Goal: Task Accomplishment & Management: Manage account settings

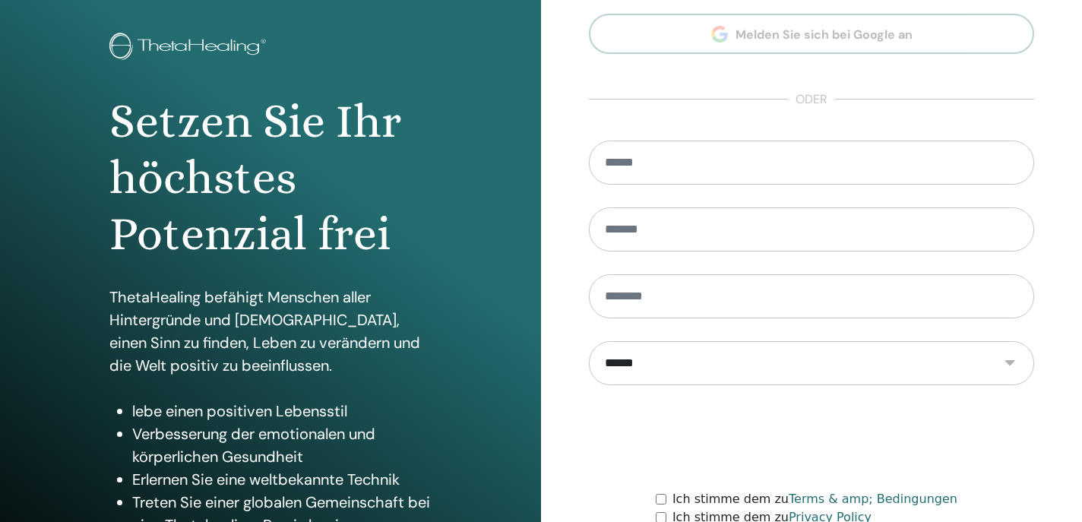
scroll to position [208, 0]
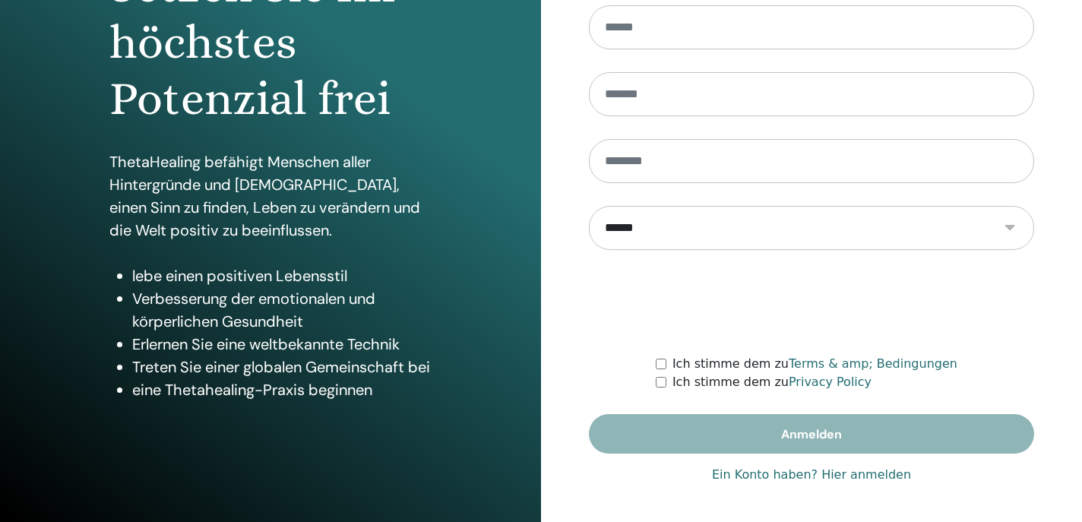
click at [840, 474] on link "Ein Konto haben? Hier anmelden" at bounding box center [811, 475] width 199 height 18
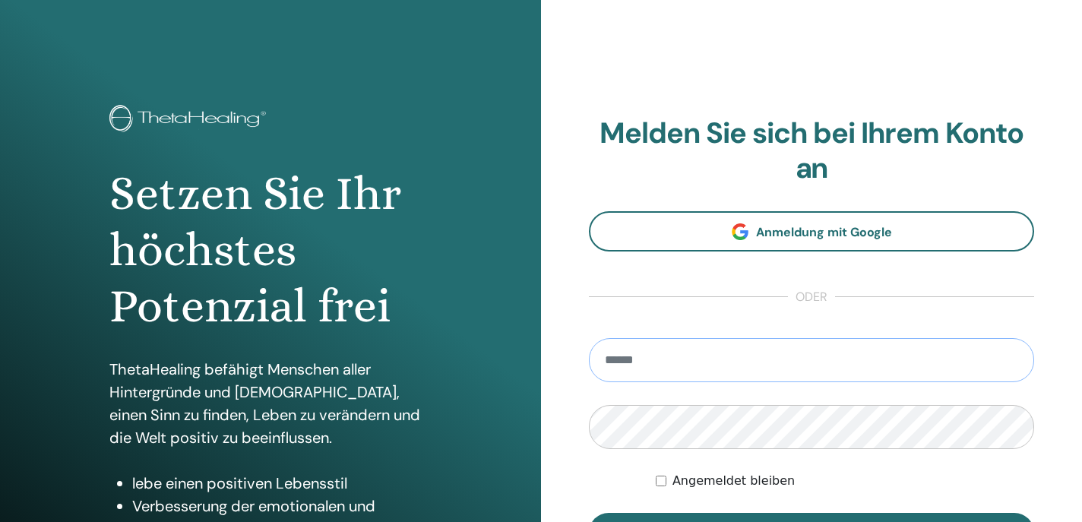
click at [769, 365] on input "email" at bounding box center [811, 360] width 445 height 44
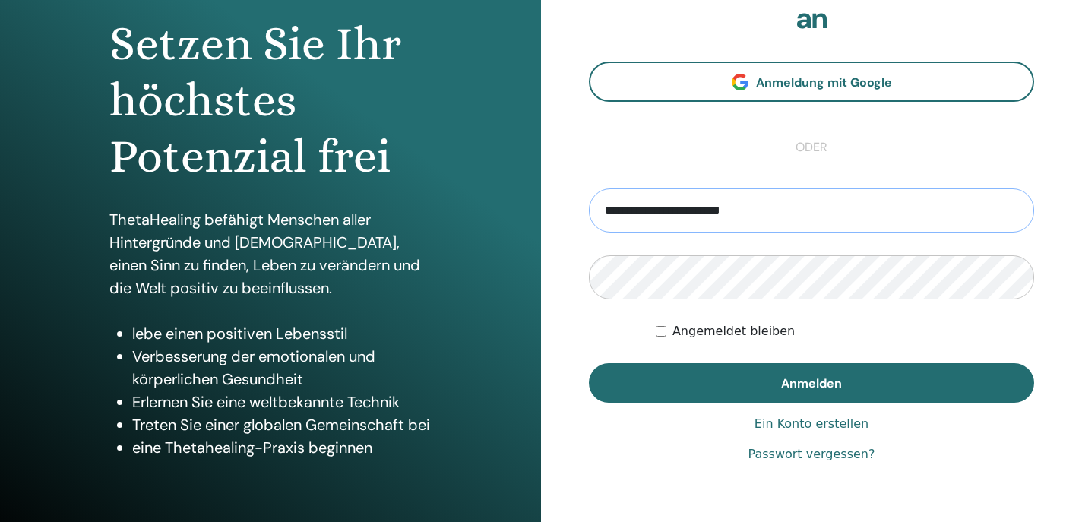
scroll to position [208, 0]
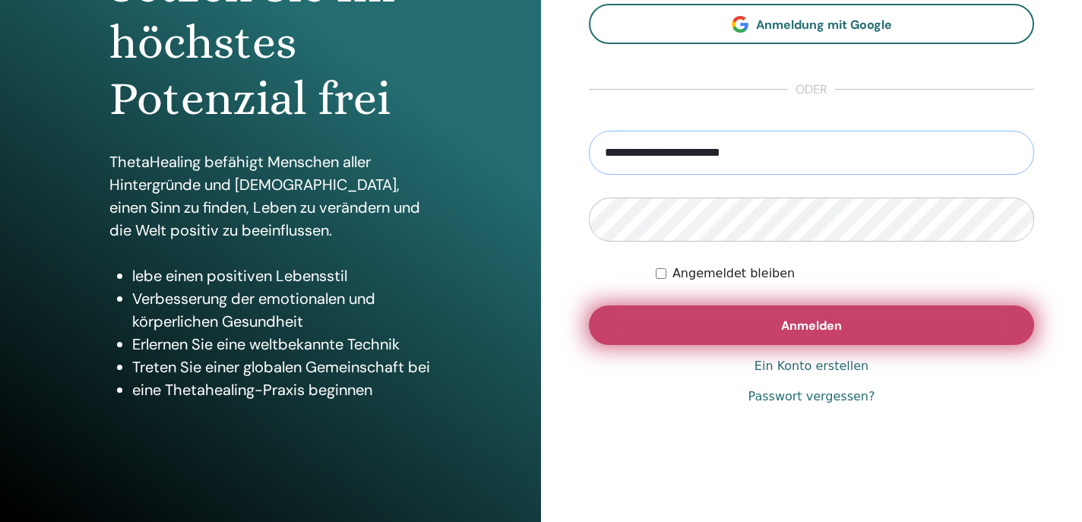
type input "**********"
click at [666, 328] on button "Anmelden" at bounding box center [811, 326] width 445 height 40
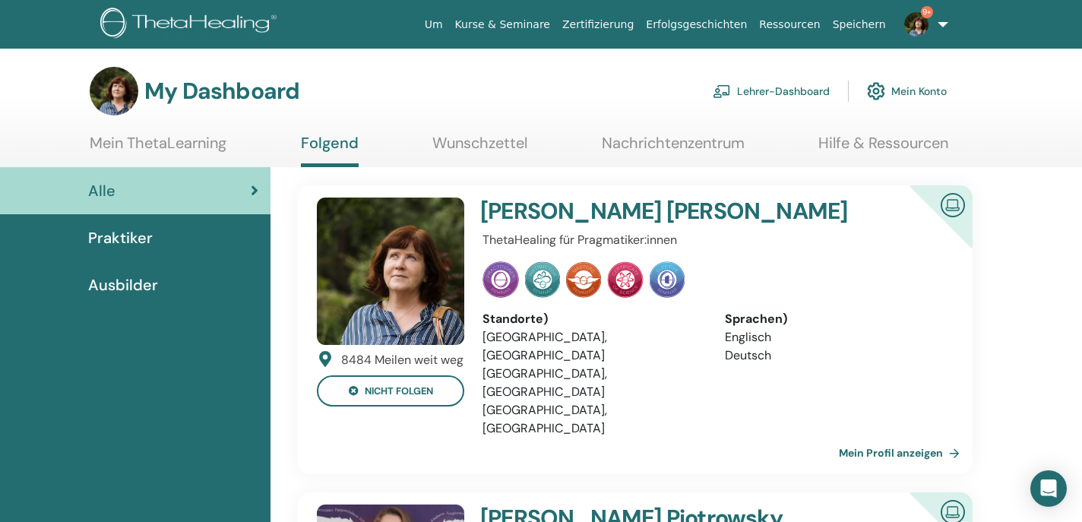
click at [870, 438] on link "Mein Profil anzeigen" at bounding box center [902, 453] width 127 height 30
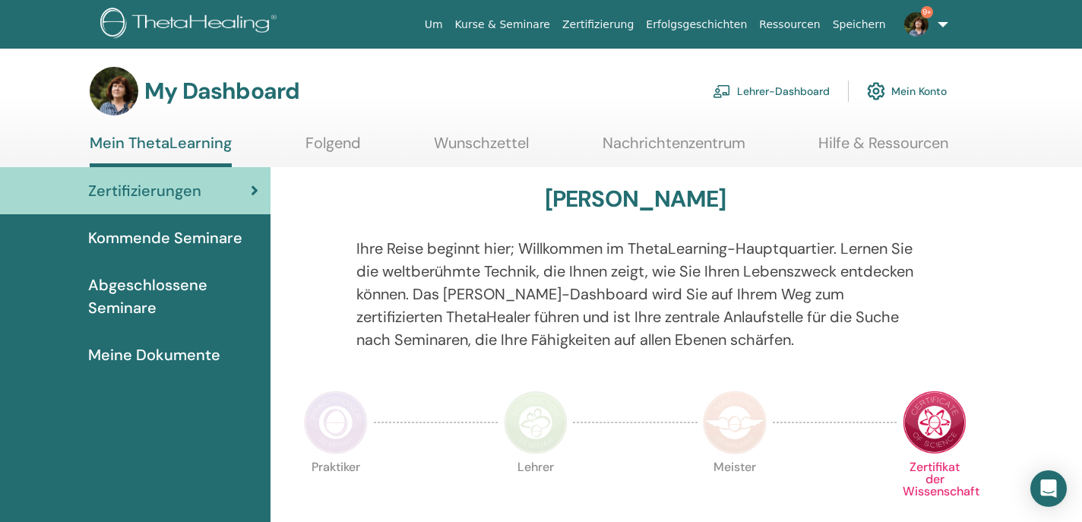
click at [793, 94] on link "Lehrer-Dashboard" at bounding box center [771, 90] width 117 height 33
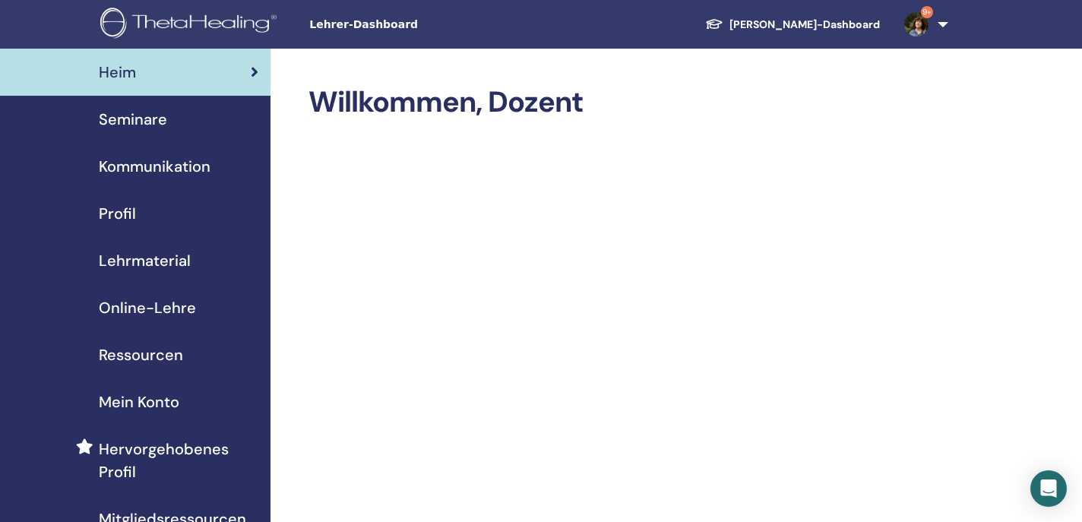
click at [118, 117] on span "Seminare" at bounding box center [133, 119] width 68 height 23
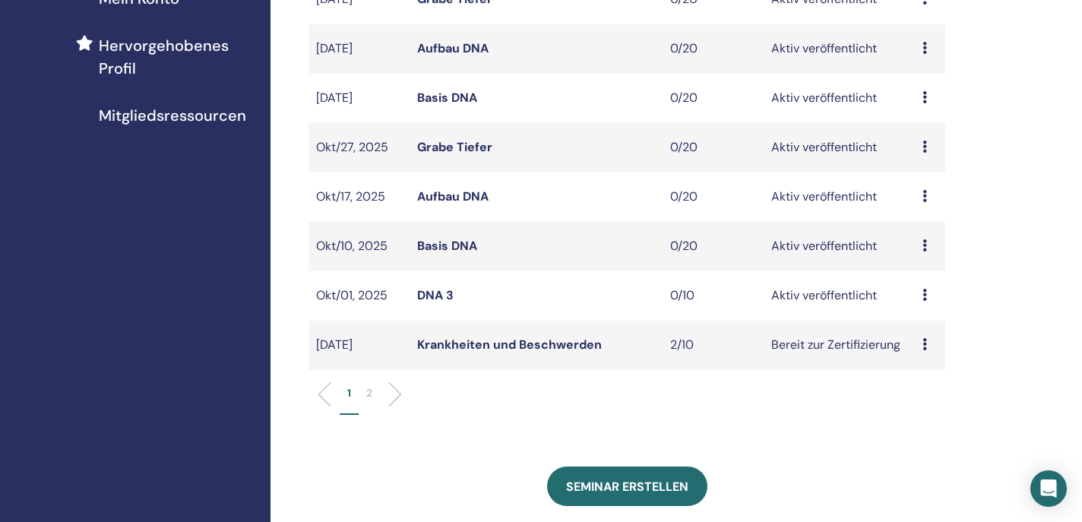
scroll to position [418, 0]
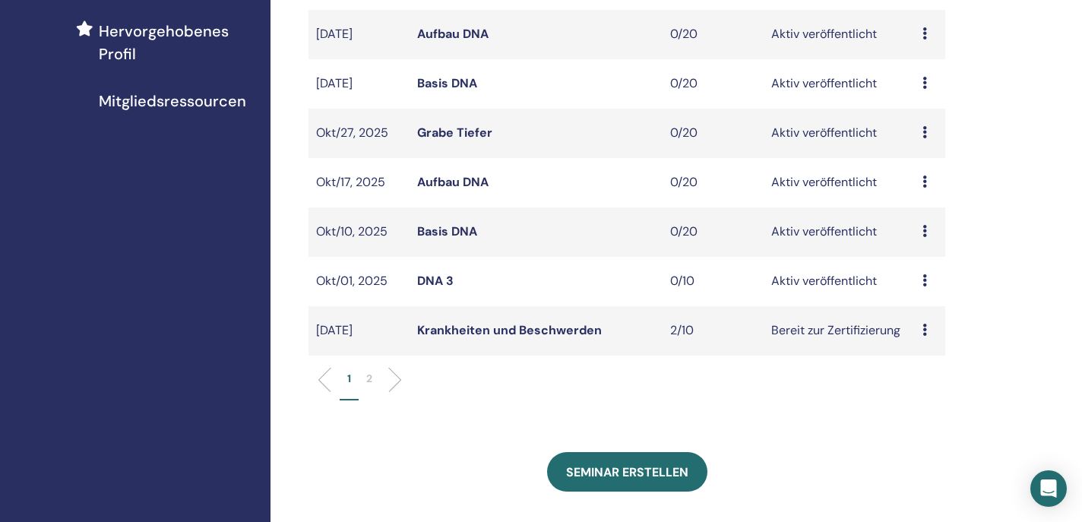
click at [924, 331] on icon at bounding box center [925, 330] width 5 height 12
click at [828, 332] on td "Bereit zur Zertifizierung" at bounding box center [840, 330] width 152 height 49
click at [575, 331] on link "Krankheiten und Beschwerden" at bounding box center [509, 330] width 185 height 16
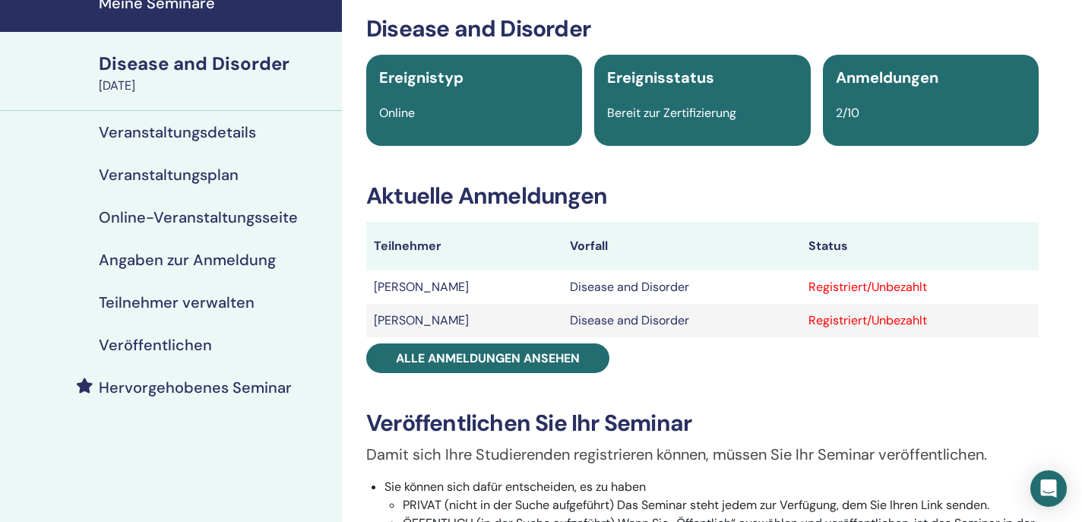
scroll to position [71, 0]
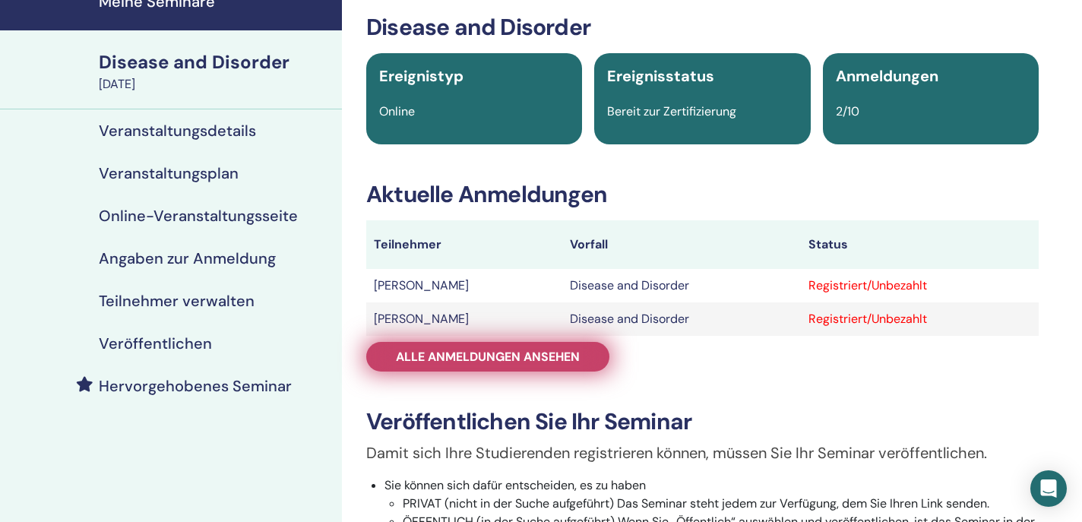
click at [552, 362] on span "Alle Anmeldungen ansehen" at bounding box center [488, 357] width 184 height 16
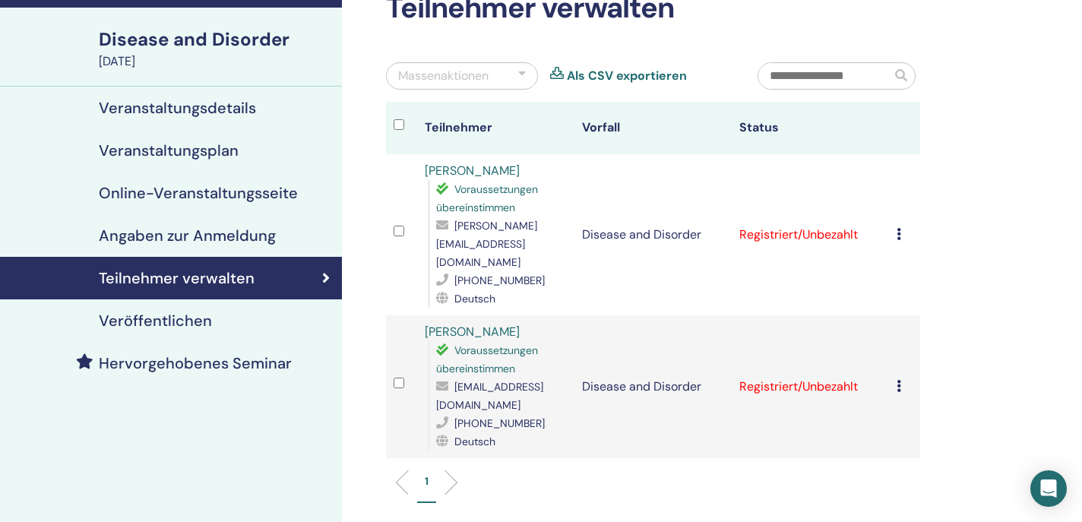
scroll to position [97, 0]
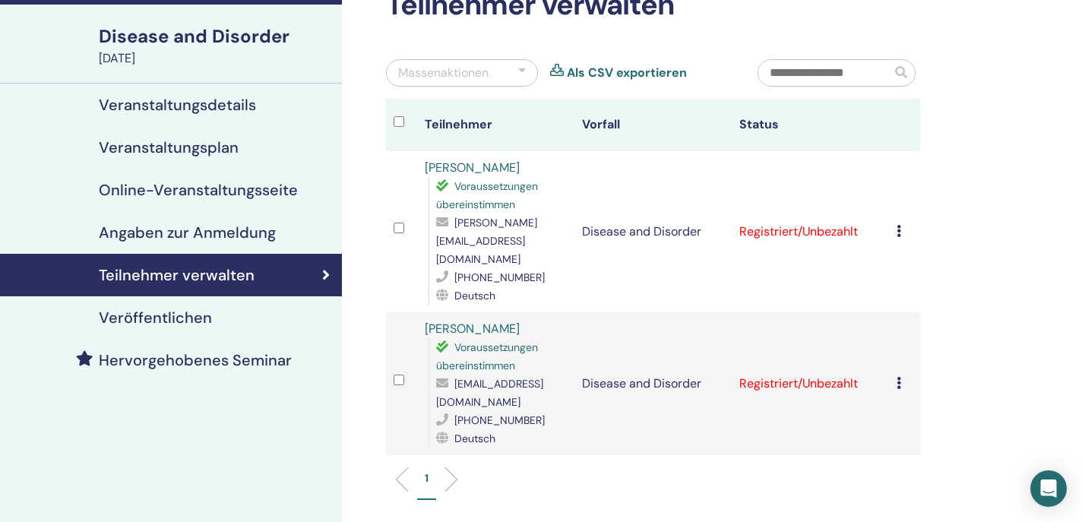
click at [902, 225] on icon at bounding box center [899, 231] width 5 height 12
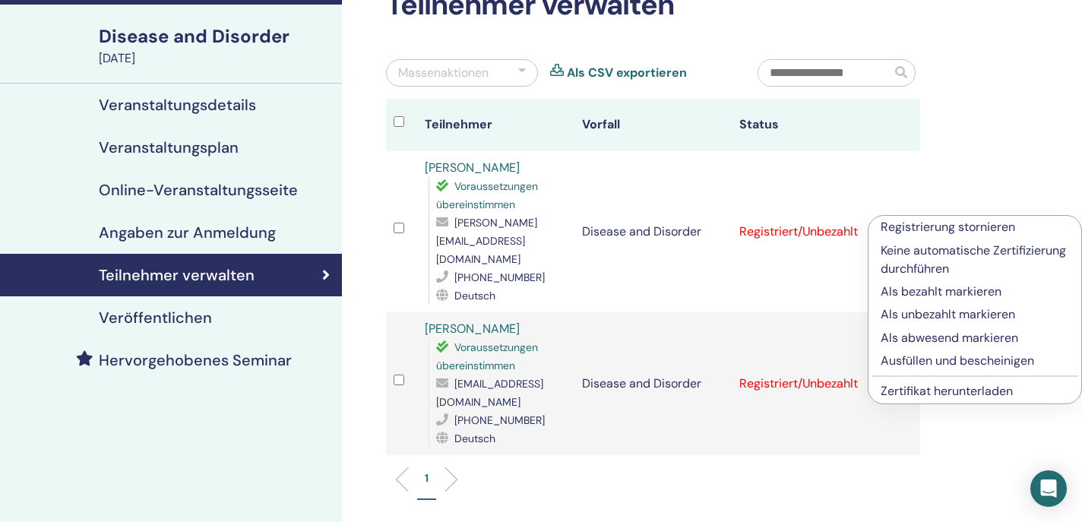
click at [900, 362] on p "Ausfüllen und bescheinigen" at bounding box center [975, 361] width 189 height 18
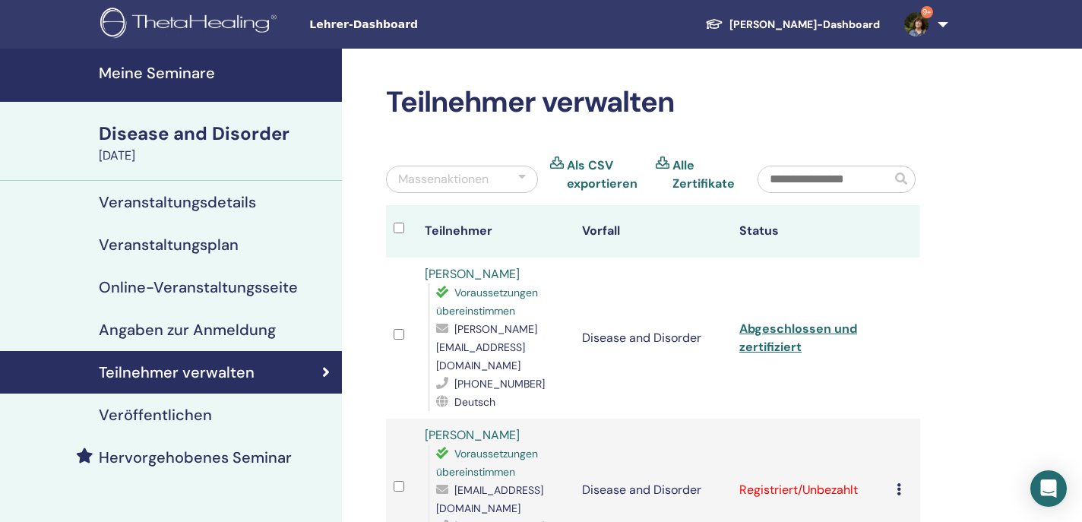
scroll to position [97, 0]
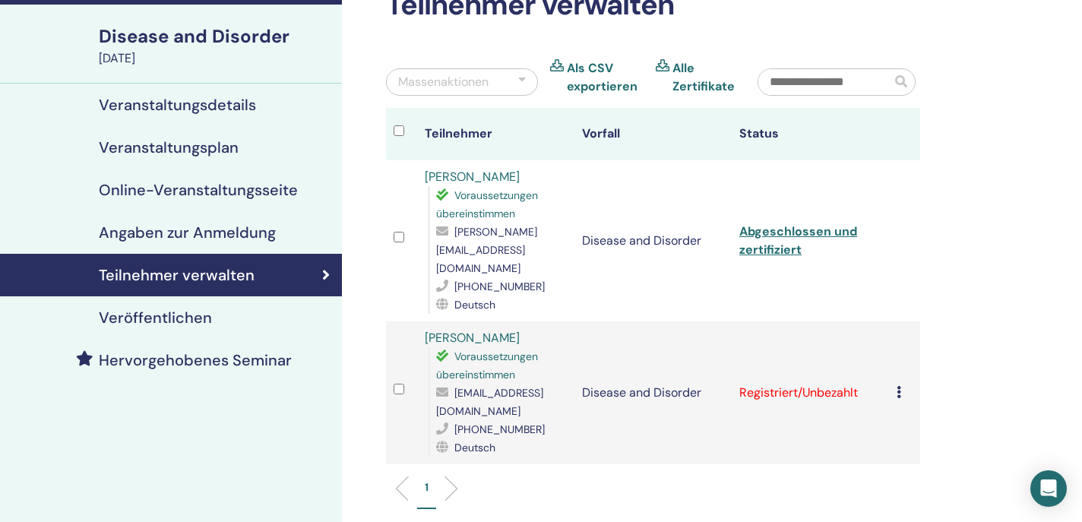
click at [902, 386] on icon at bounding box center [899, 392] width 5 height 12
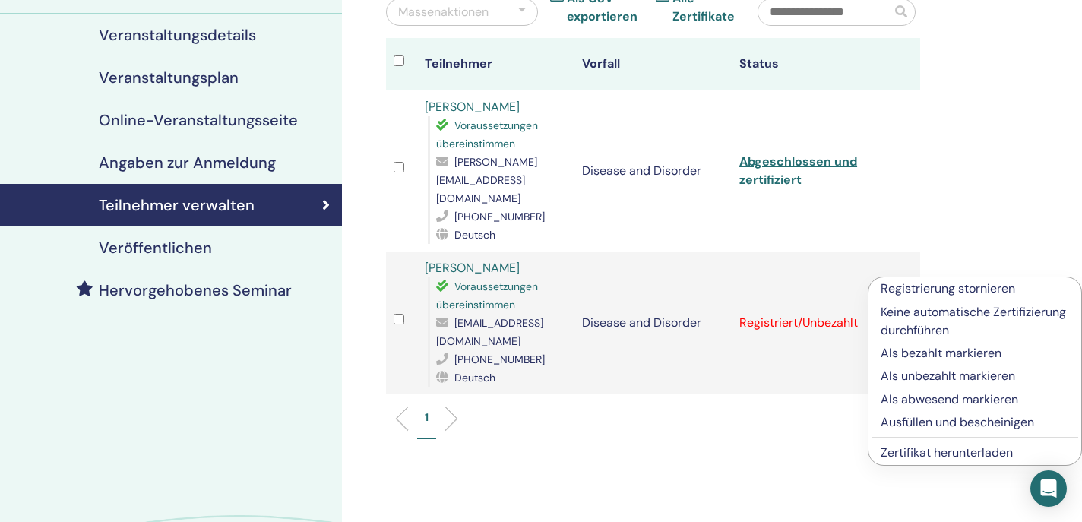
scroll to position [171, 0]
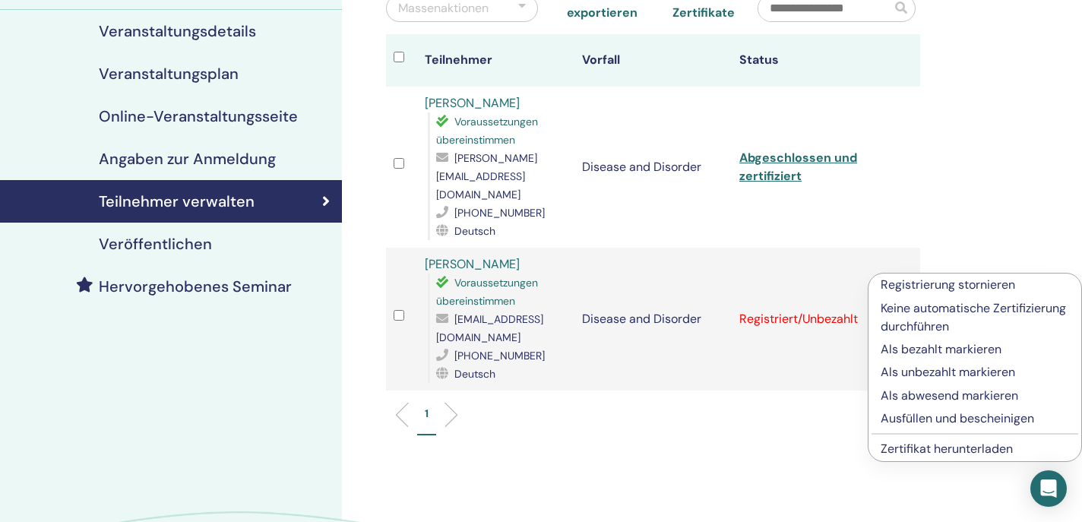
click at [908, 418] on p "Ausfüllen und bescheinigen" at bounding box center [975, 419] width 189 height 18
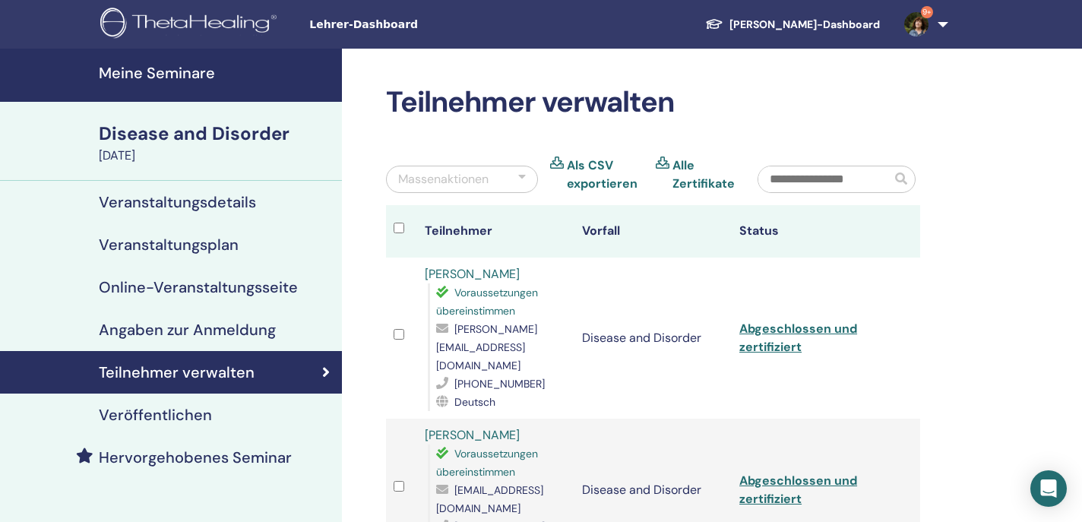
scroll to position [171, 0]
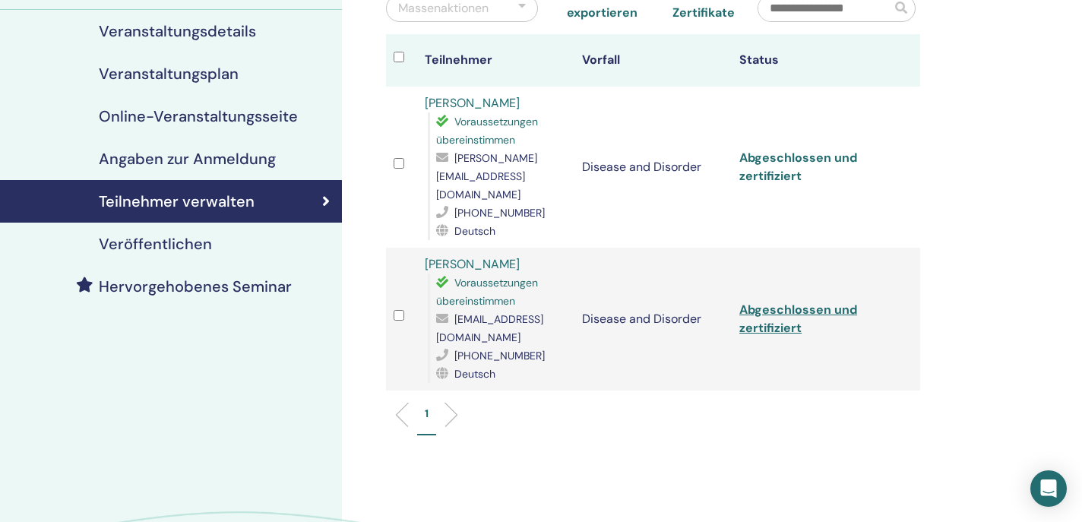
click at [788, 150] on link "Abgeschlossen und zertifiziert" at bounding box center [799, 167] width 118 height 34
click at [815, 302] on link "Abgeschlossen und zertifiziert" at bounding box center [799, 319] width 118 height 34
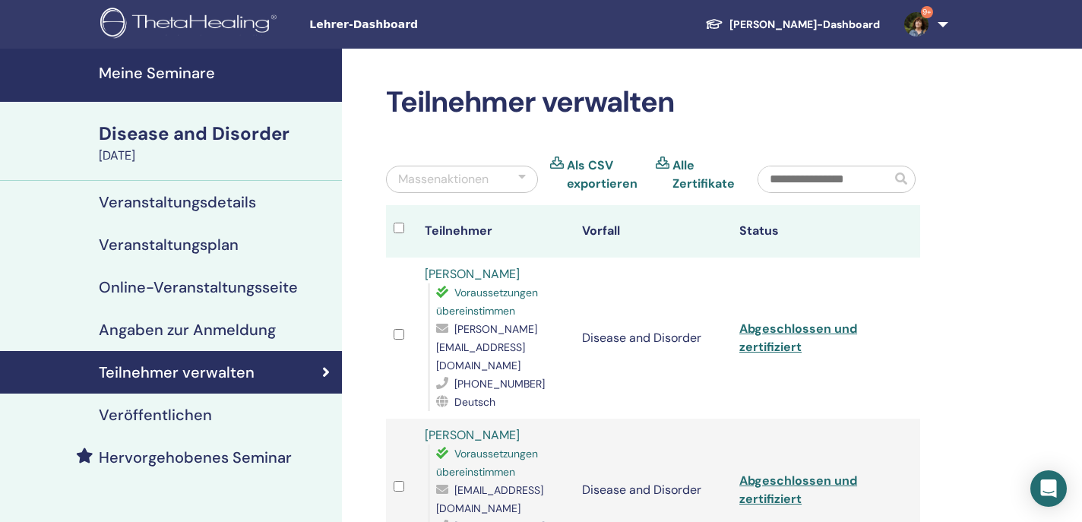
click at [168, 75] on h4 "Meine Seminare" at bounding box center [216, 73] width 234 height 18
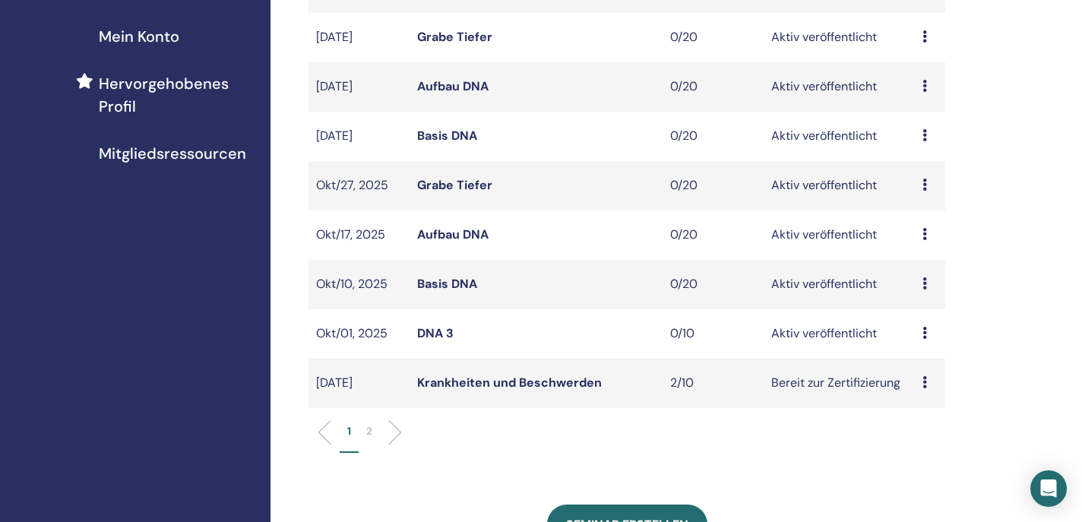
scroll to position [366, 0]
